Goal: Register for event/course

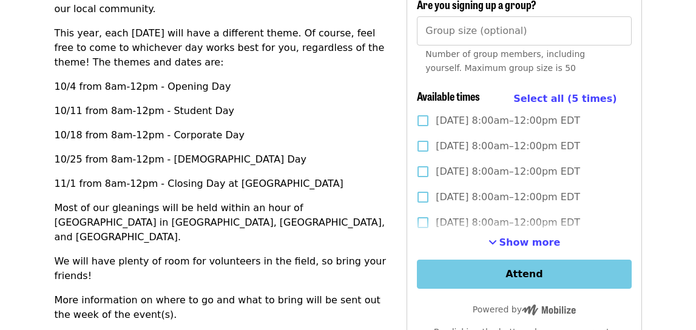
scroll to position [424, 0]
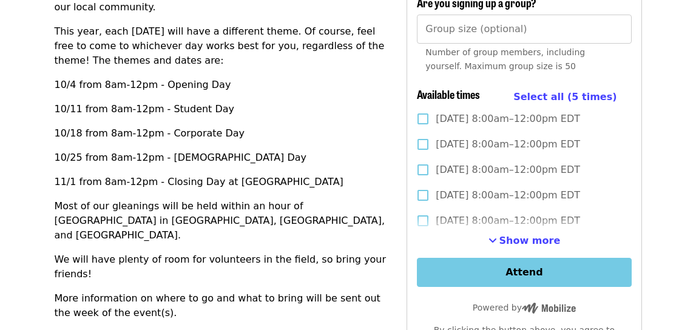
drag, startPoint x: 592, startPoint y: 181, endPoint x: 436, endPoint y: 182, distance: 156.5
click at [436, 183] on label "[DATE] 8:00am–12:00pm EDT" at bounding box center [515, 195] width 211 height 25
copy span "[DATE] 8:00am–12:00pm EDT"
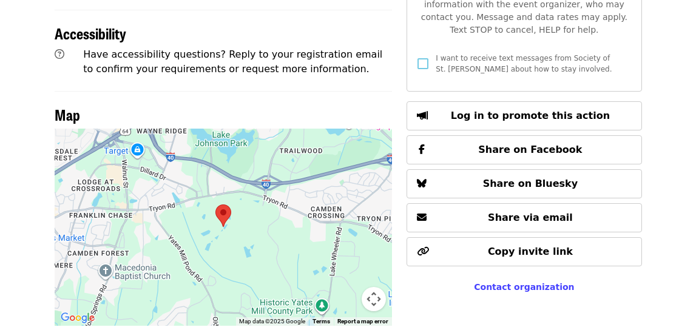
scroll to position [783, 0]
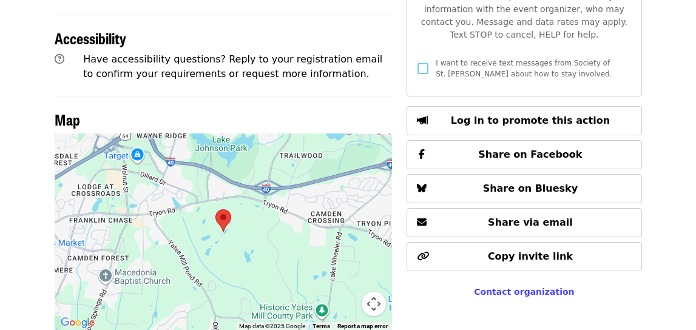
click at [215, 209] on area at bounding box center [215, 209] width 0 height 0
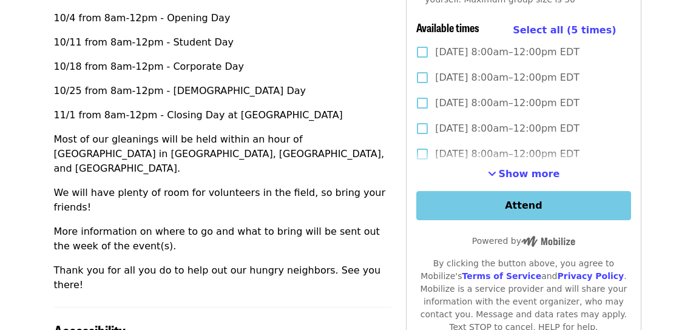
scroll to position [491, 7]
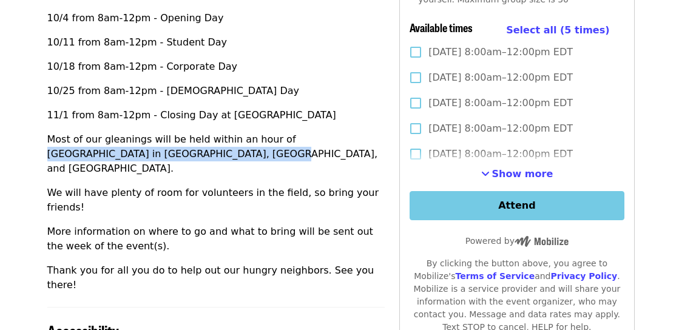
drag, startPoint x: 273, startPoint y: 141, endPoint x: 164, endPoint y: 150, distance: 109.0
click at [164, 150] on p "Most of our gleanings will be held within an hour of [GEOGRAPHIC_DATA] in [GEOG…" at bounding box center [216, 154] width 338 height 44
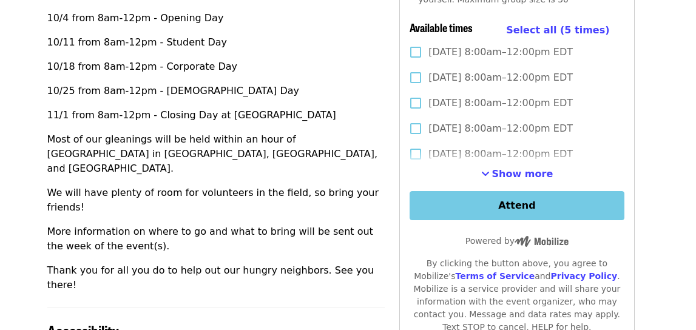
click at [225, 149] on p "Most of our gleanings will be held within an hour of [GEOGRAPHIC_DATA] in [GEOG…" at bounding box center [216, 154] width 338 height 44
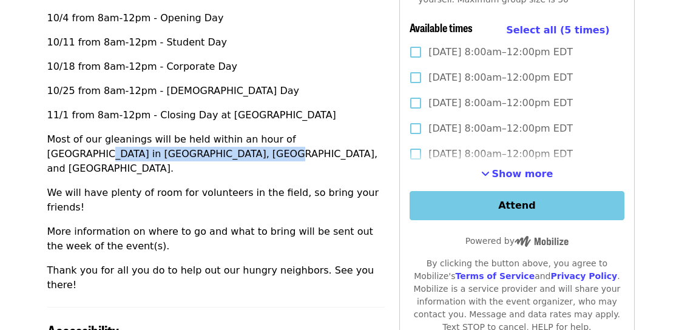
drag, startPoint x: 319, startPoint y: 141, endPoint x: 155, endPoint y: 147, distance: 163.3
click at [161, 151] on p "Most of our gleanings will be held within an hour of [GEOGRAPHIC_DATA] in [GEOG…" at bounding box center [216, 154] width 338 height 44
copy p "[PERSON_NAME], [PERSON_NAME], and [GEOGRAPHIC_DATA]"
